Goal: Information Seeking & Learning: Learn about a topic

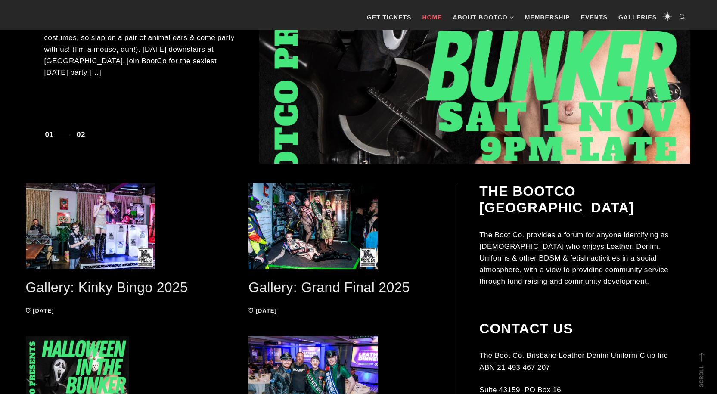
scroll to position [43, 0]
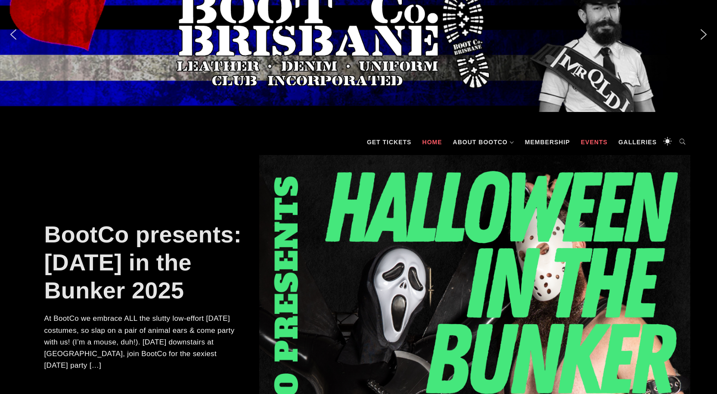
click at [597, 140] on link "Events" at bounding box center [594, 142] width 35 height 26
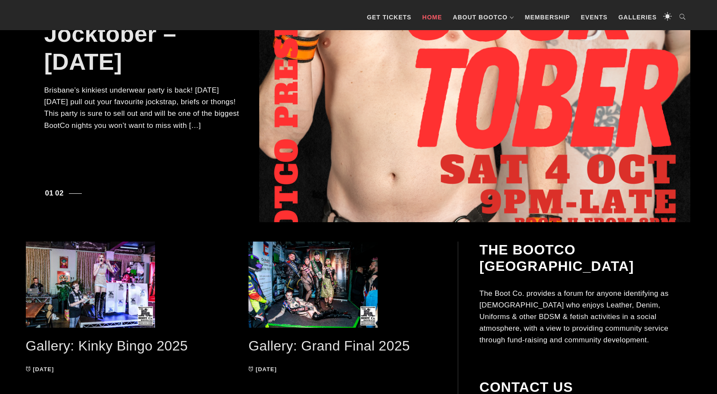
scroll to position [345, 0]
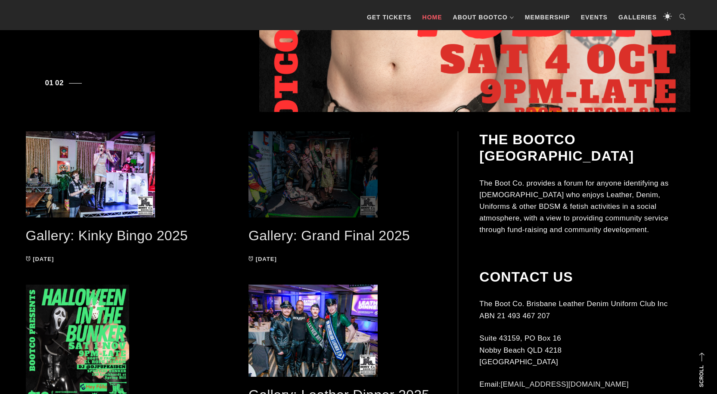
click at [331, 176] on span at bounding box center [343, 174] width 189 height 86
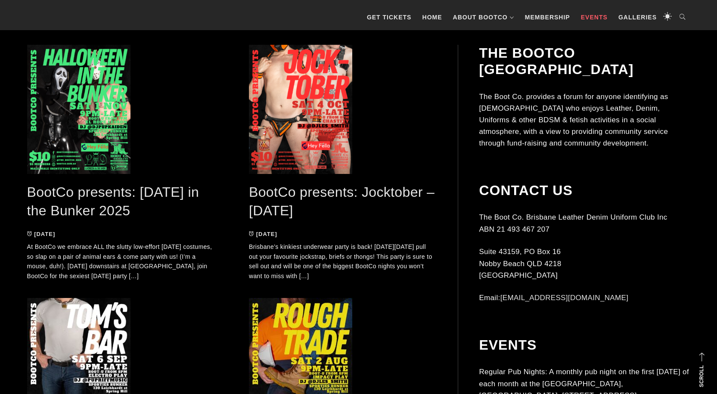
scroll to position [258, 0]
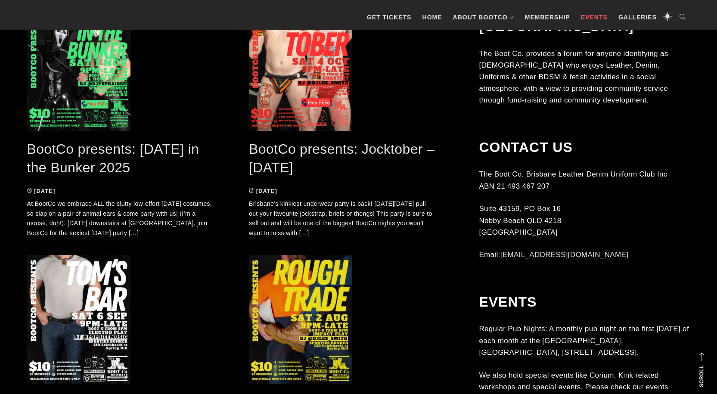
click at [487, 249] on p "Email: [EMAIL_ADDRESS][DOMAIN_NAME]" at bounding box center [584, 255] width 211 height 12
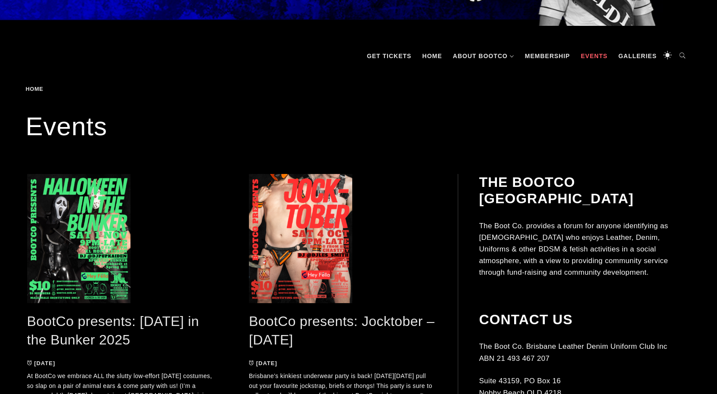
scroll to position [0, 0]
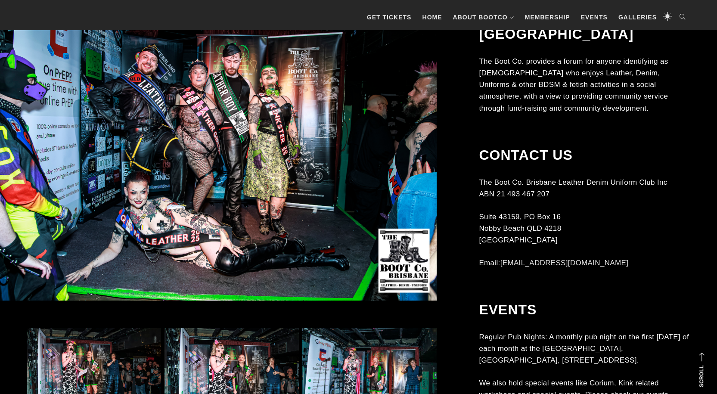
scroll to position [172, 0]
